Goal: Transaction & Acquisition: Purchase product/service

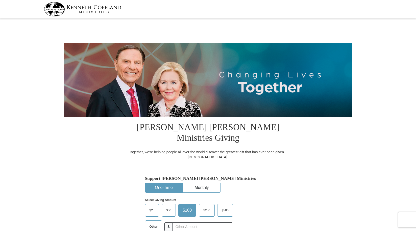
select select "[GEOGRAPHIC_DATA]"
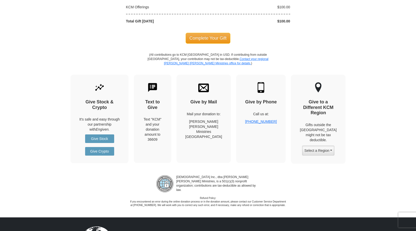
scroll to position [514, 0]
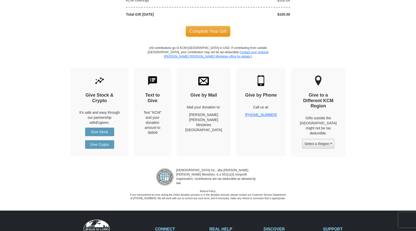
click at [213, 105] on p "Mail your donation to:" at bounding box center [203, 107] width 37 height 5
click at [213, 93] on h4 "Give by Mail" at bounding box center [203, 96] width 37 height 6
click at [209, 76] on img at bounding box center [203, 81] width 11 height 11
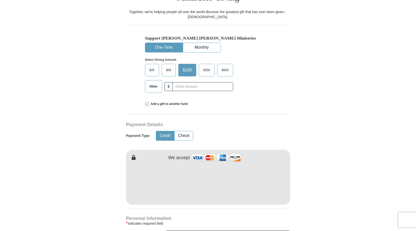
scroll to position [126, 0]
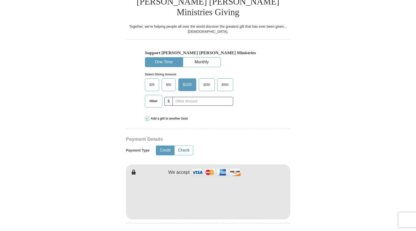
click at [187, 146] on button "Check" at bounding box center [184, 150] width 18 height 9
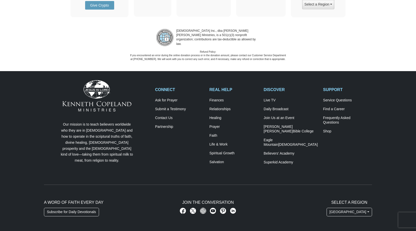
scroll to position [730, 0]
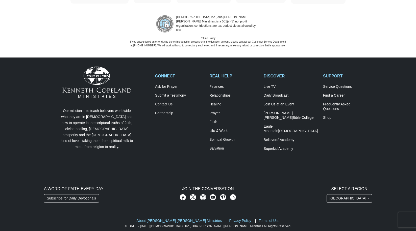
click at [166, 102] on link "Contact Us" at bounding box center [179, 104] width 49 height 5
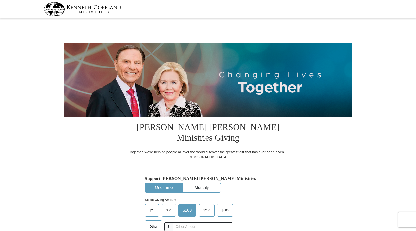
select select "[GEOGRAPHIC_DATA]"
